Goal: Information Seeking & Learning: Learn about a topic

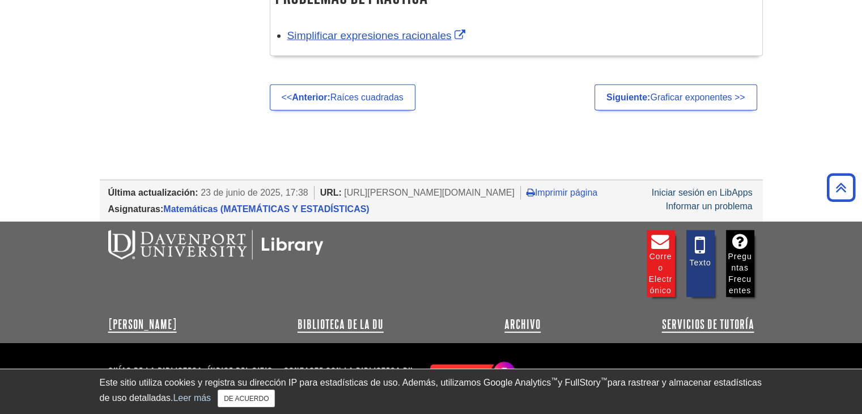
scroll to position [2928, 0]
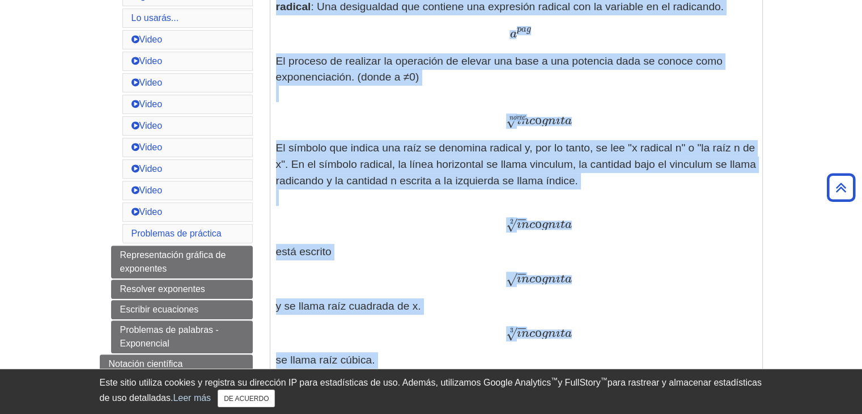
scroll to position [499, 0]
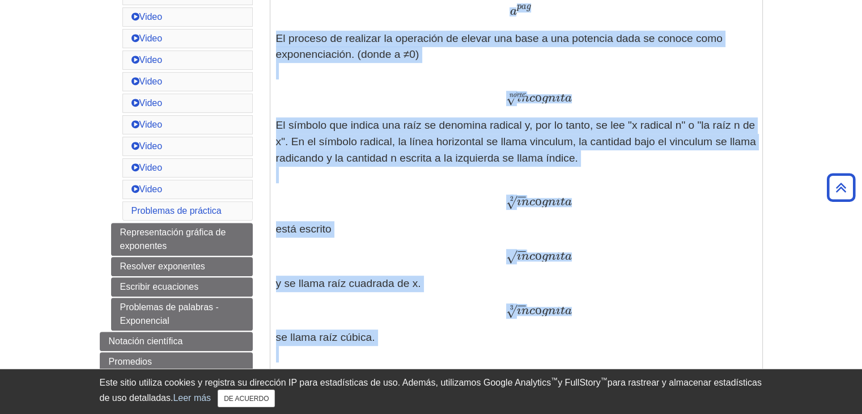
drag, startPoint x: 276, startPoint y: 75, endPoint x: 662, endPoint y: 363, distance: 481.7
click at [662, 363] on div "Definiciones: [PERSON_NAME] MathWorld: Exponentes : Un exponente es la potencia…" at bounding box center [516, 152] width 481 height 823
copy div "Loremipsumdo: Si Ametcon AdipIscin: Elitseddoe : Te incididun ut la etdolore m …"
click at [513, 307] on font "3" at bounding box center [511, 307] width 3 height 7
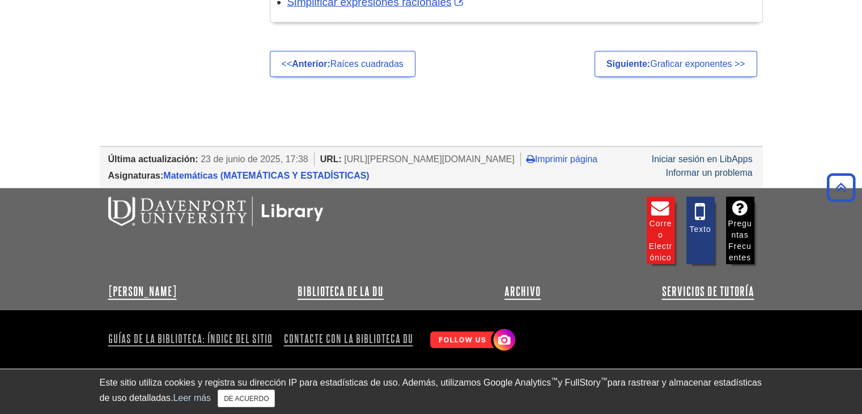
scroll to position [3036, 0]
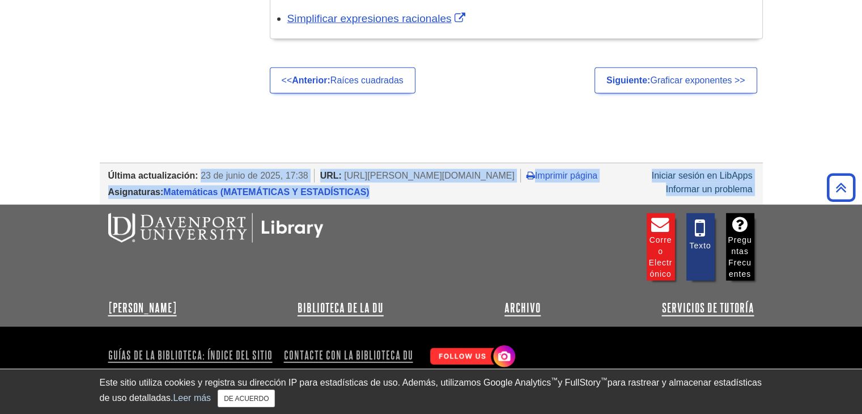
drag, startPoint x: 200, startPoint y: 166, endPoint x: 384, endPoint y: 192, distance: 186.7
click at [384, 192] on div "Última actualización: [DATE][PERSON_NAME] 17:38 URL: [URL][PERSON_NAME][DOMAIN_…" at bounding box center [431, 184] width 663 height 42
copy div "[DATE][PERSON_NAME] 17:38 URL: [URL][PERSON_NAME][DOMAIN_NAME] Imprimir página …"
